Goal: Task Accomplishment & Management: Use online tool/utility

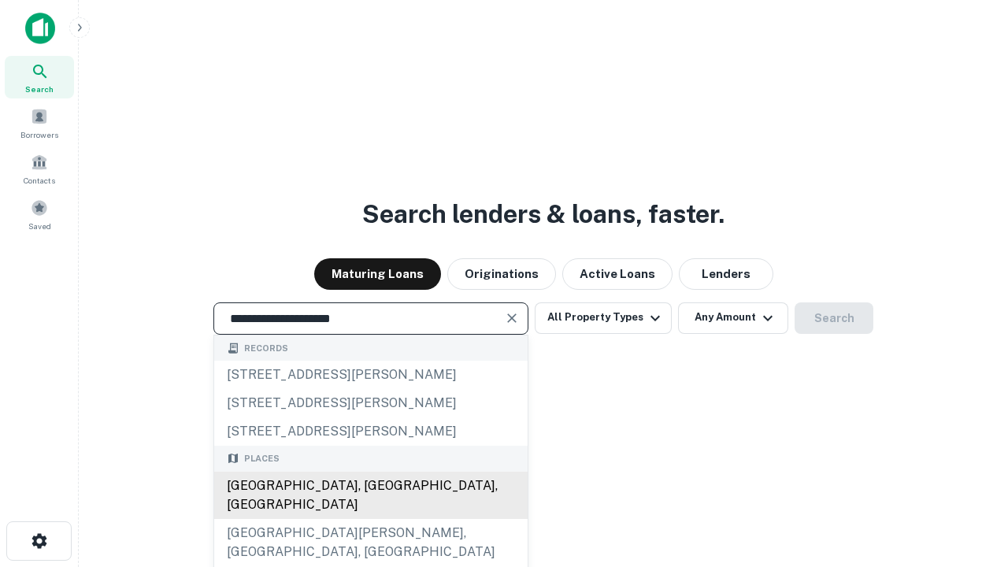
click at [370, 519] on div "[GEOGRAPHIC_DATA], [GEOGRAPHIC_DATA], [GEOGRAPHIC_DATA]" at bounding box center [370, 495] width 313 height 47
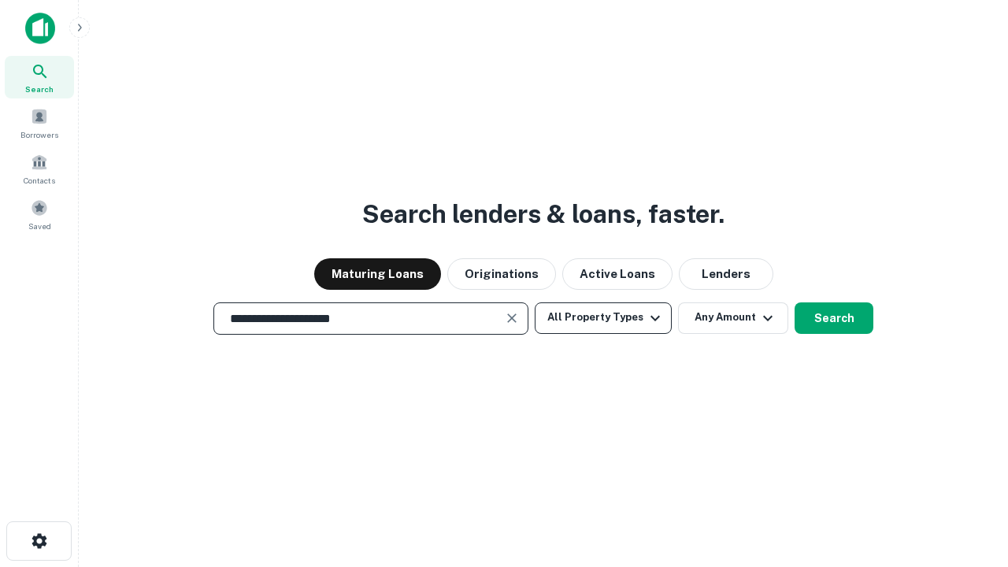
type input "**********"
click at [603, 317] on button "All Property Types" at bounding box center [603, 317] width 137 height 31
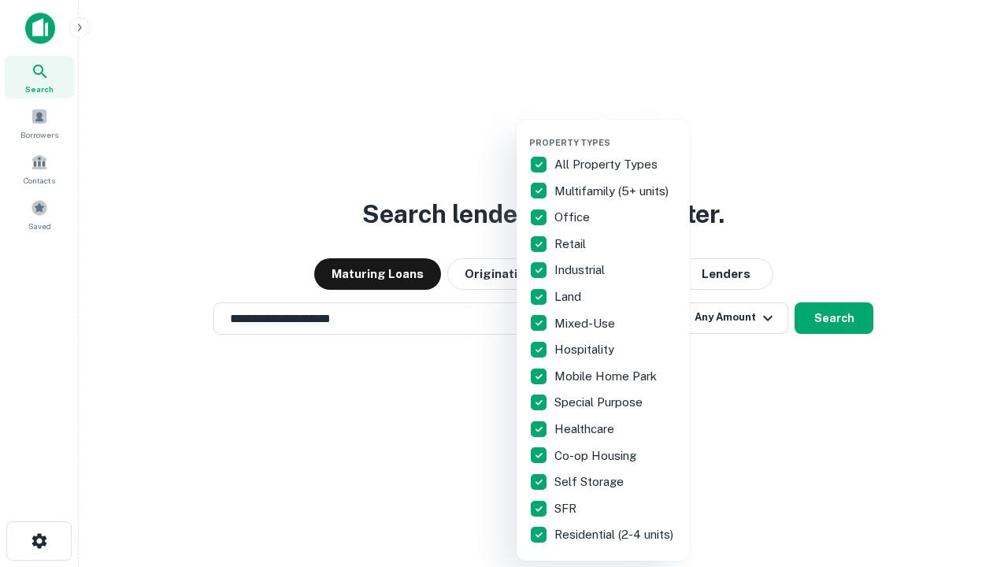
click at [616, 132] on button "button" at bounding box center [615, 132] width 173 height 1
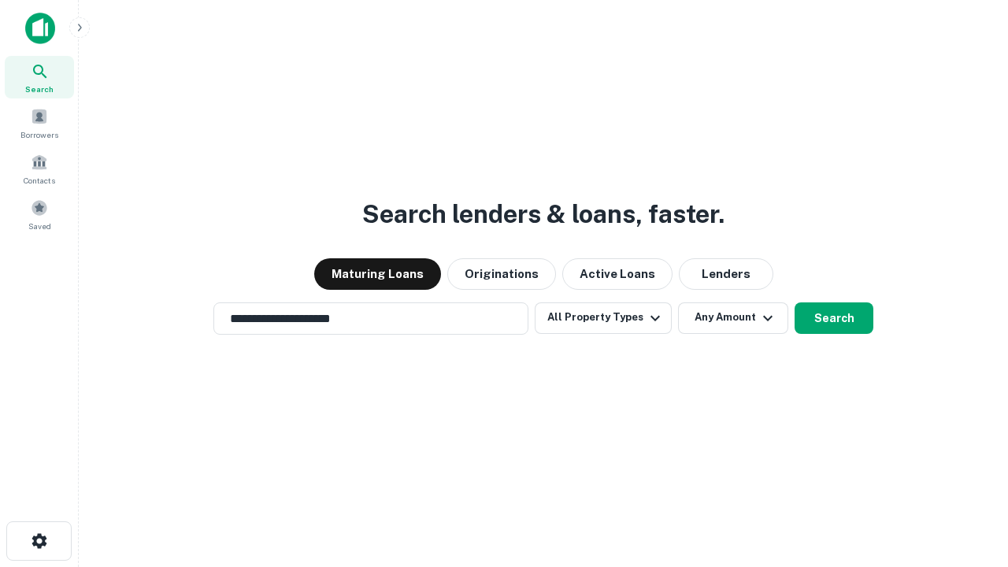
scroll to position [24, 0]
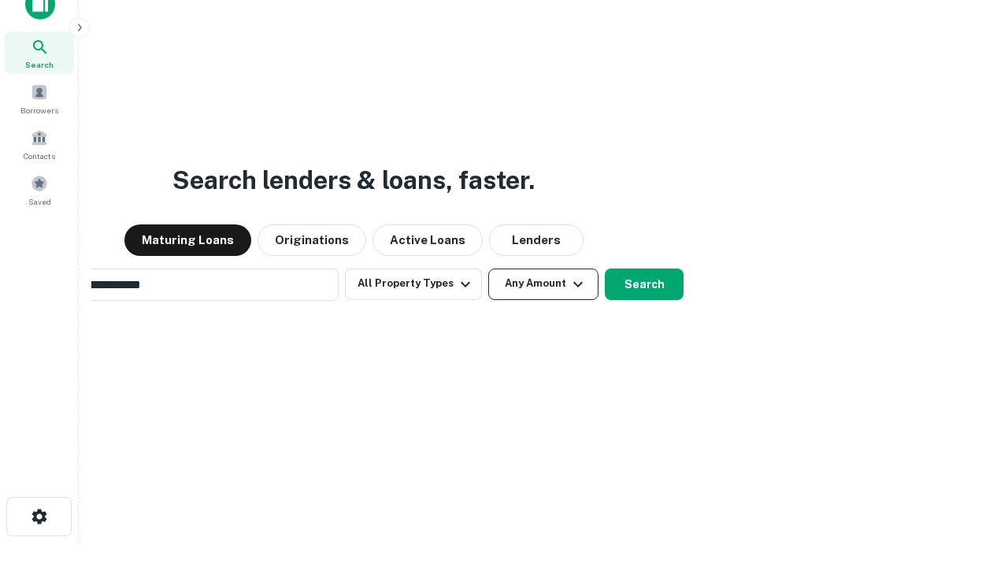
click at [488, 268] on button "Any Amount" at bounding box center [543, 283] width 110 height 31
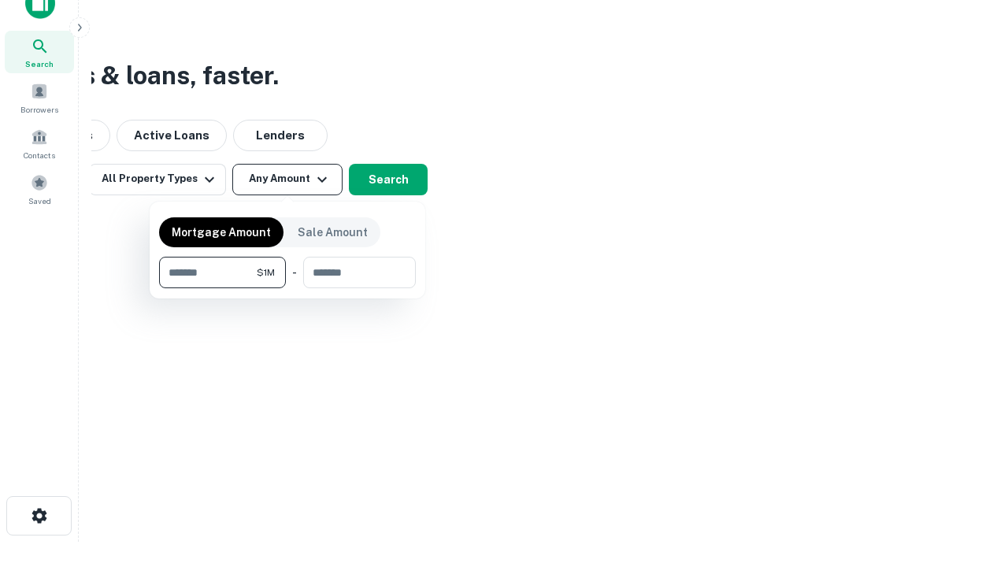
type input "*******"
click at [287, 288] on button "button" at bounding box center [287, 288] width 257 height 1
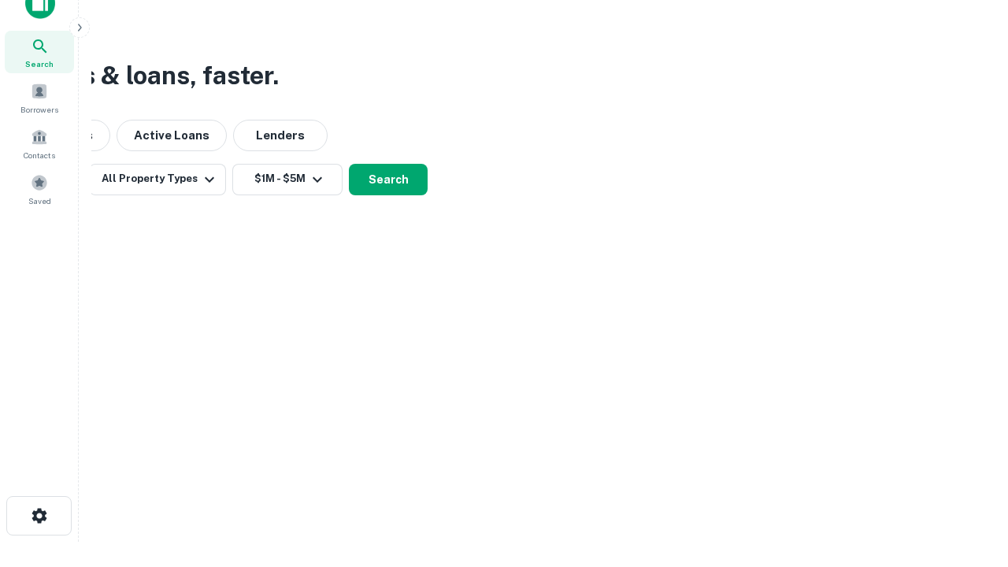
scroll to position [9, 290]
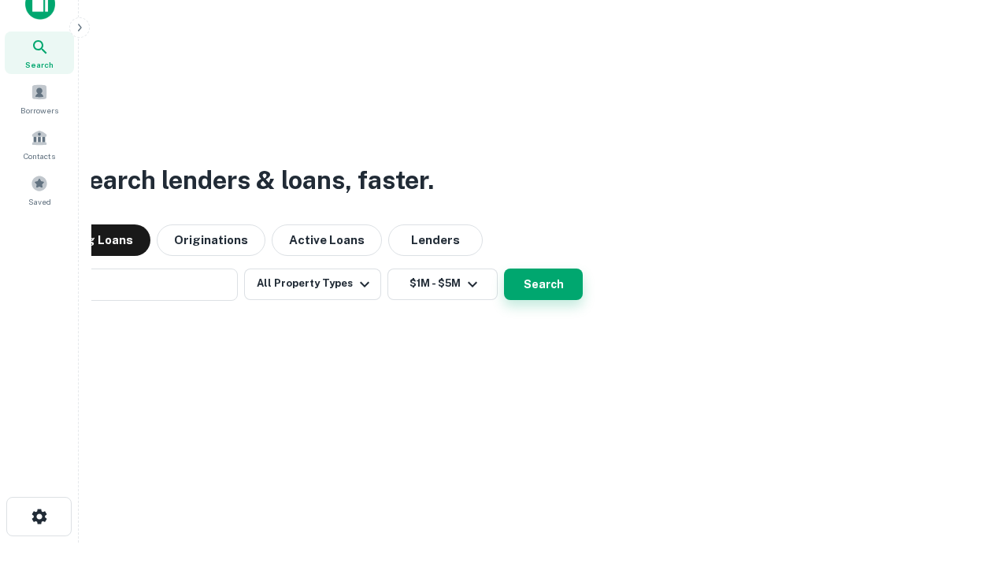
click at [504, 268] on button "Search" at bounding box center [543, 283] width 79 height 31
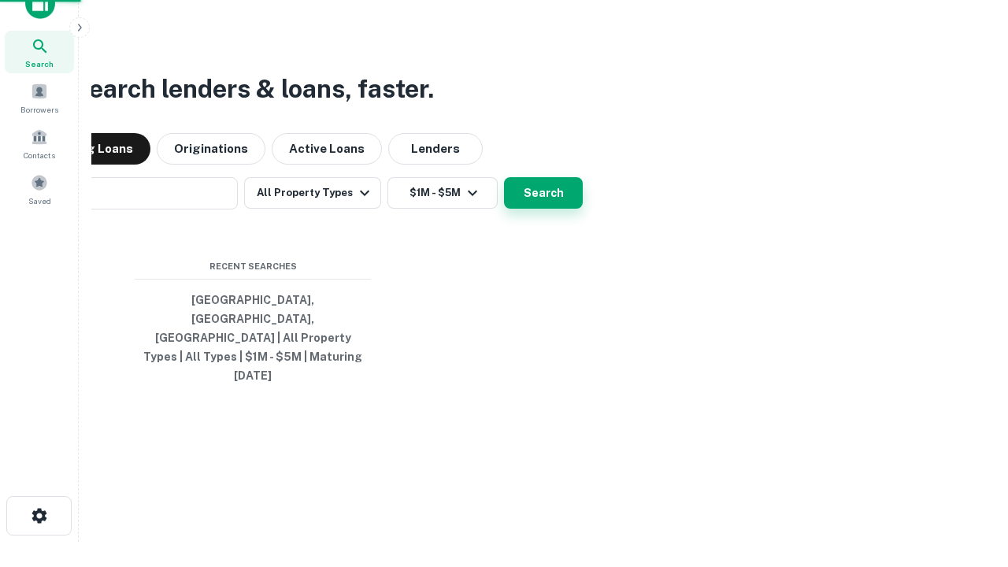
scroll to position [42, 446]
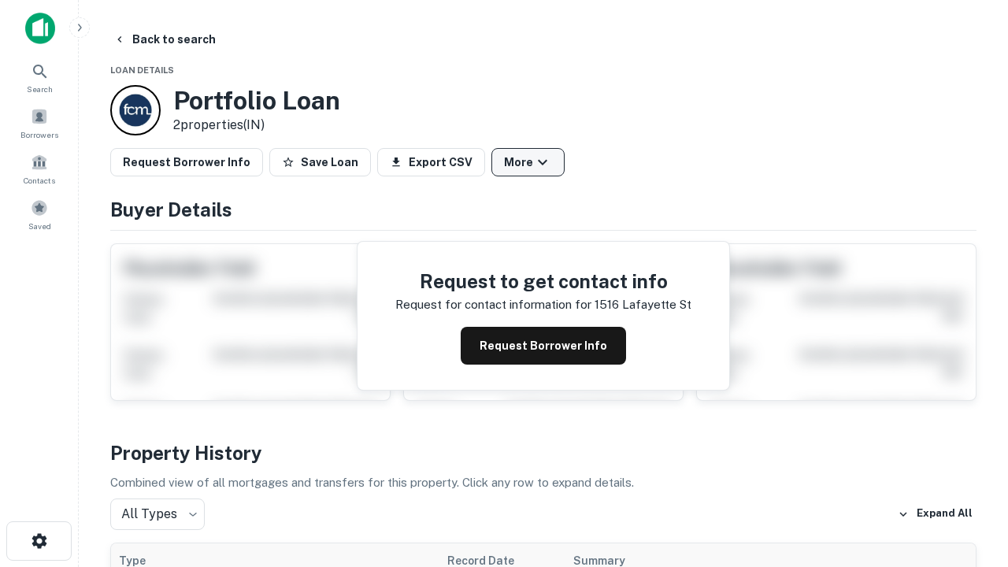
click at [527, 162] on button "More" at bounding box center [527, 162] width 73 height 28
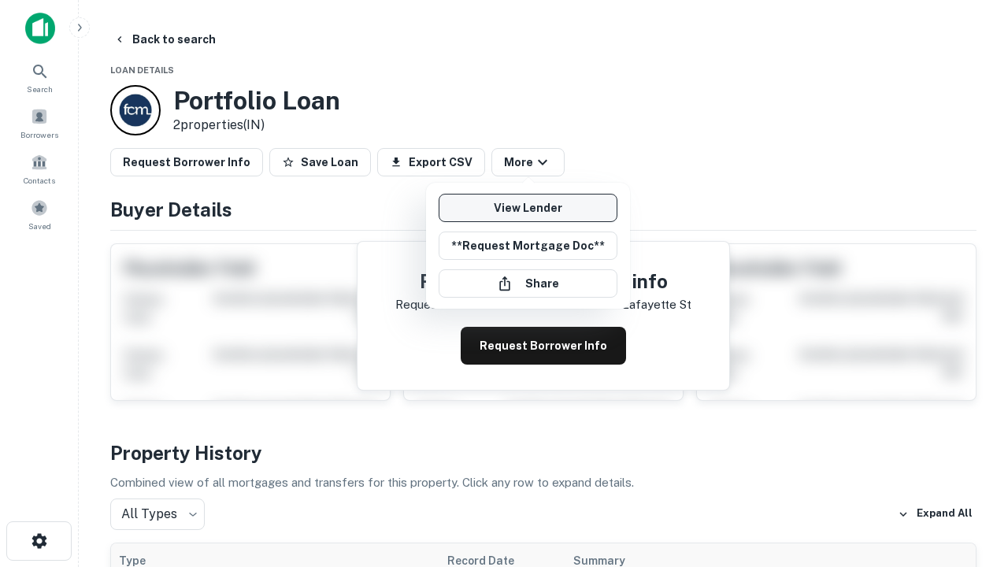
click at [527, 208] on link "View Lender" at bounding box center [527, 208] width 179 height 28
